Goal: Information Seeking & Learning: Learn about a topic

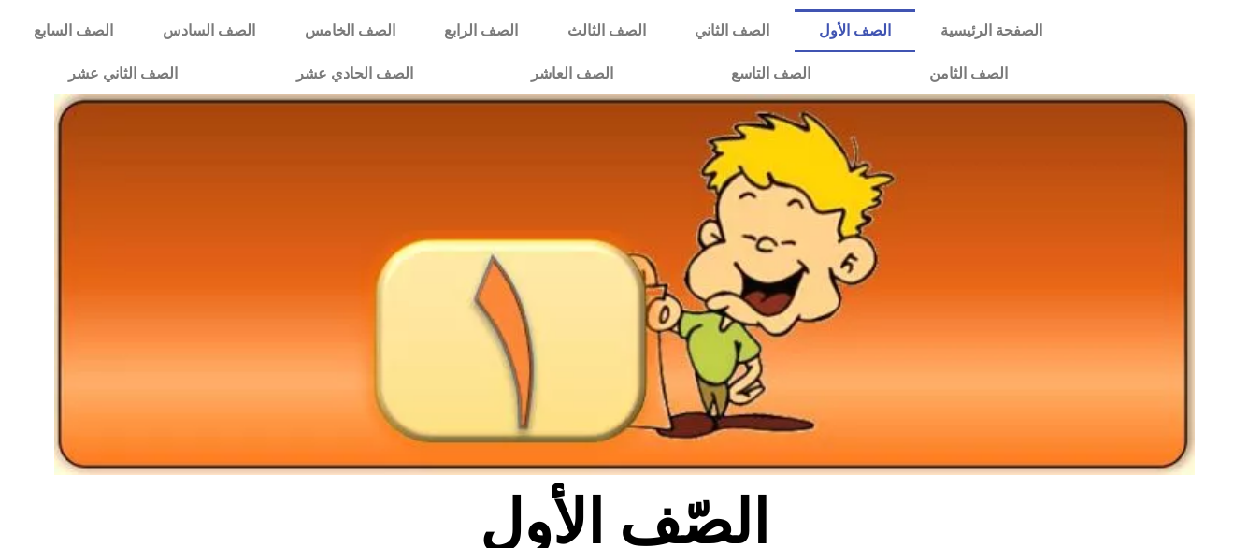
scroll to position [224, 0]
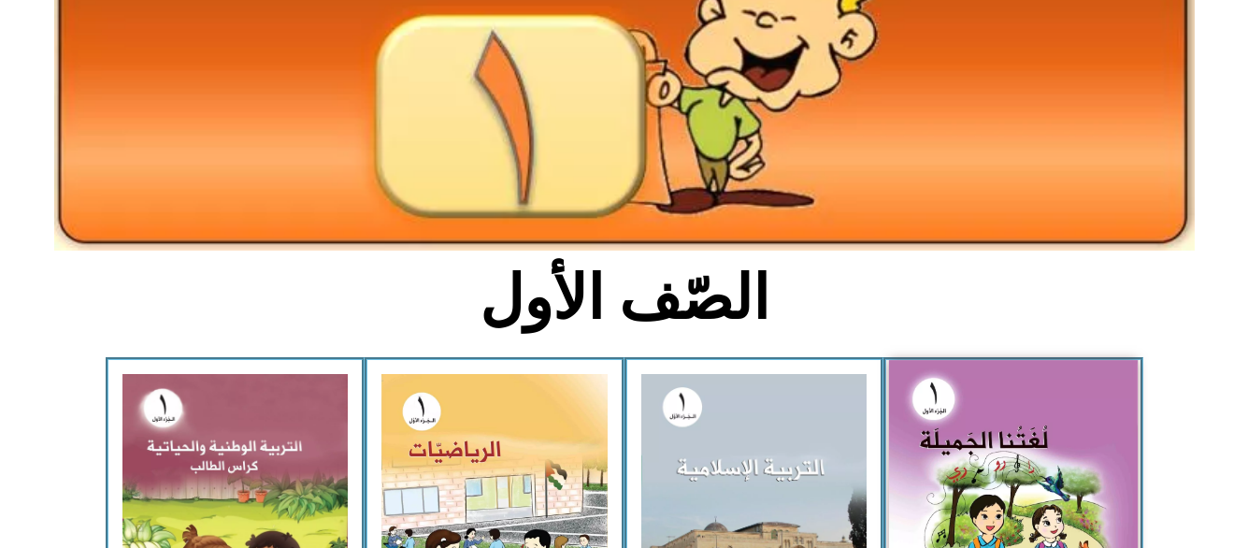
click at [1047, 442] on img at bounding box center [1013, 513] width 249 height 307
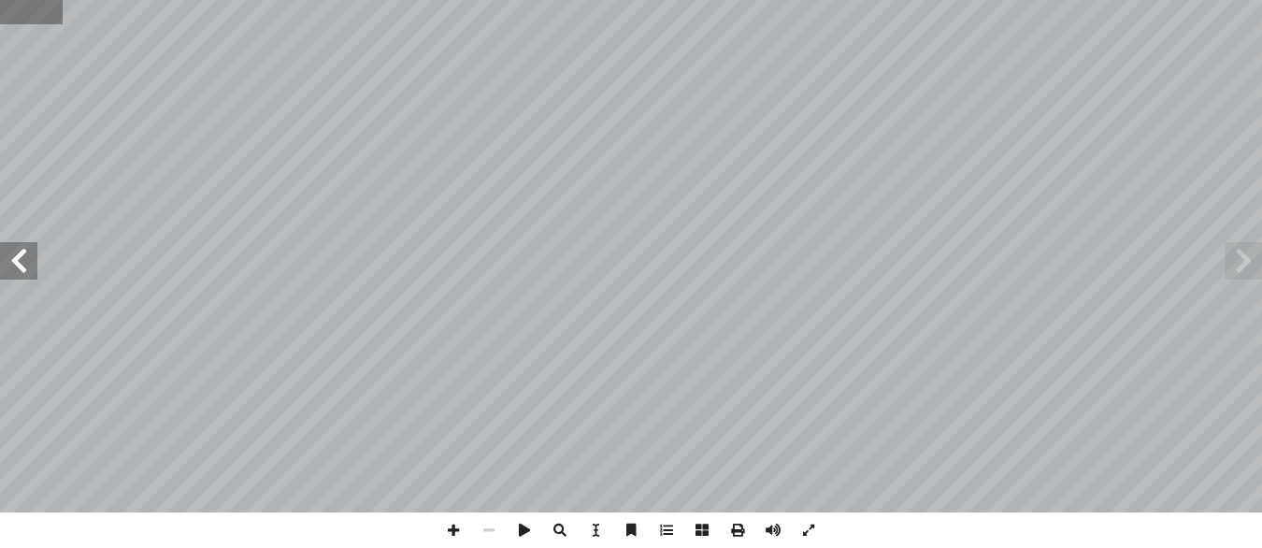
click at [15, 14] on input "text" at bounding box center [31, 12] width 63 height 24
type input "**"
click at [453, 531] on span at bounding box center [454, 530] width 36 height 36
click at [441, 536] on span at bounding box center [454, 530] width 36 height 36
click at [22, 256] on span at bounding box center [18, 260] width 37 height 37
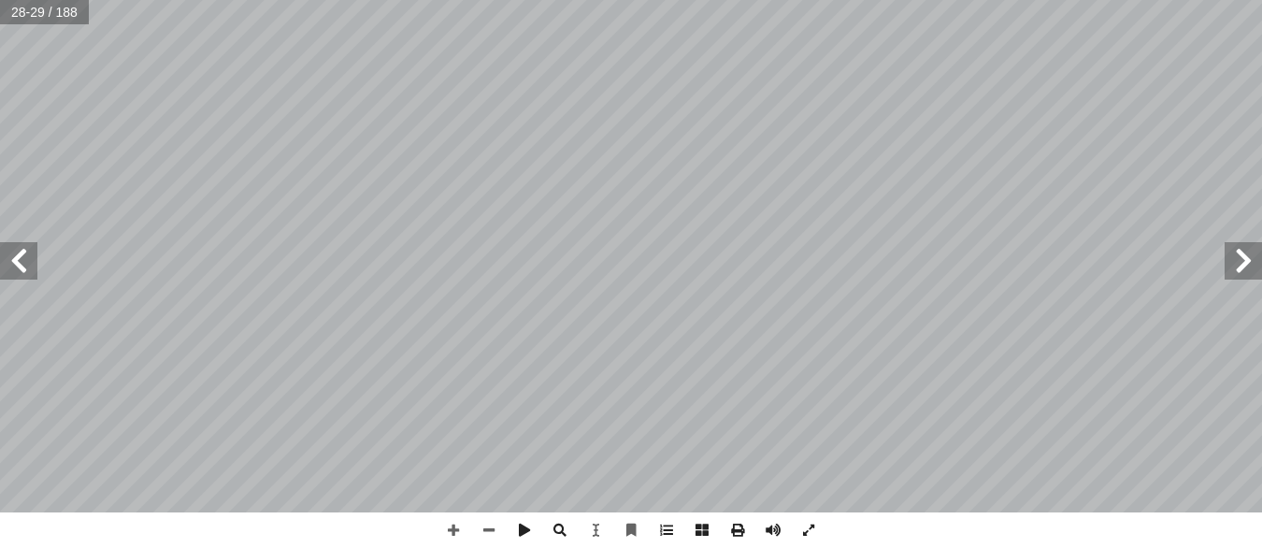
click at [22, 256] on span at bounding box center [18, 260] width 37 height 37
click at [1245, 264] on span at bounding box center [1243, 260] width 37 height 37
